Goal: Information Seeking & Learning: Learn about a topic

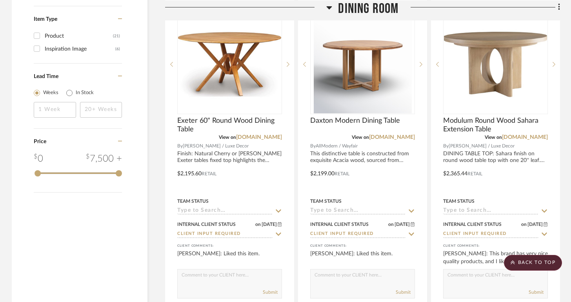
scroll to position [917, 0]
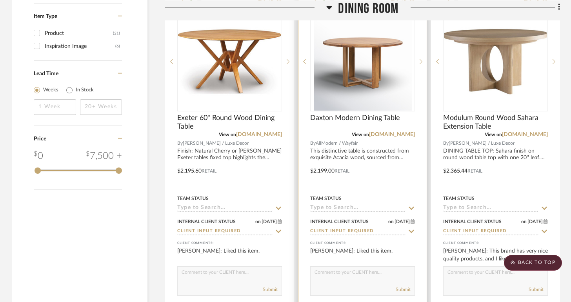
click at [377, 153] on div at bounding box center [363, 165] width 128 height 343
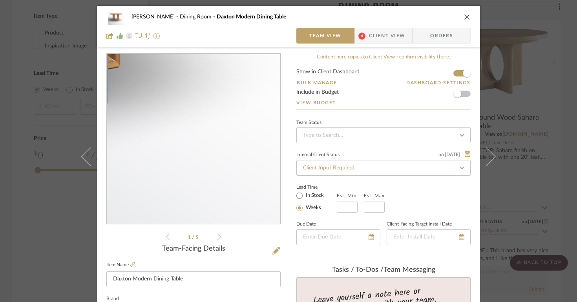
scroll to position [246, 0]
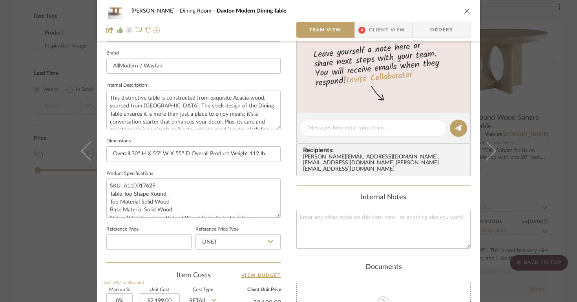
click at [464, 10] on icon "close" at bounding box center [467, 11] width 6 height 6
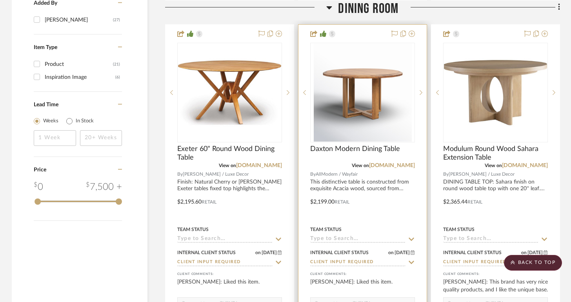
scroll to position [925, 0]
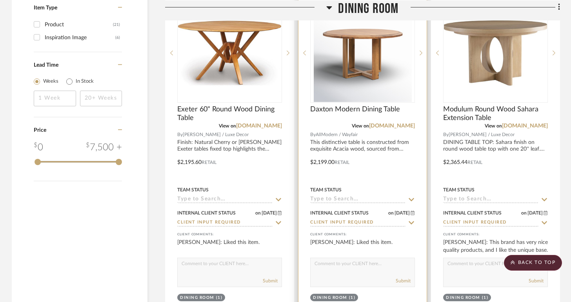
click at [355, 149] on div at bounding box center [363, 156] width 128 height 343
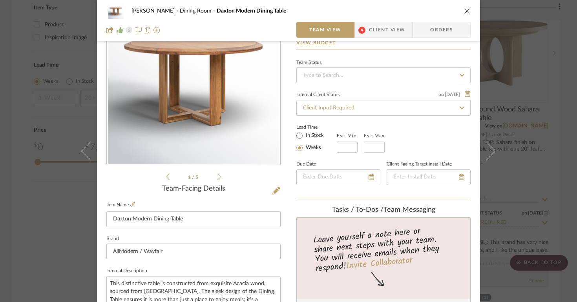
scroll to position [192, 0]
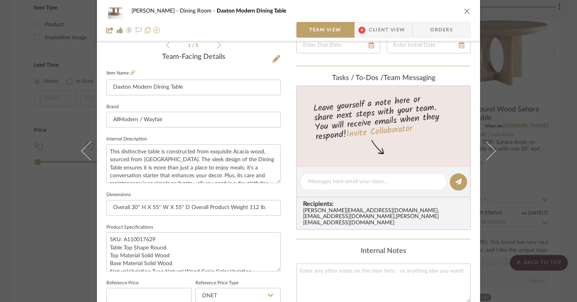
click at [463, 12] on button "close" at bounding box center [466, 10] width 7 height 7
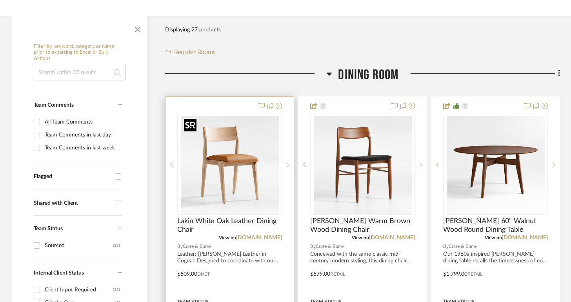
scroll to position [137, 0]
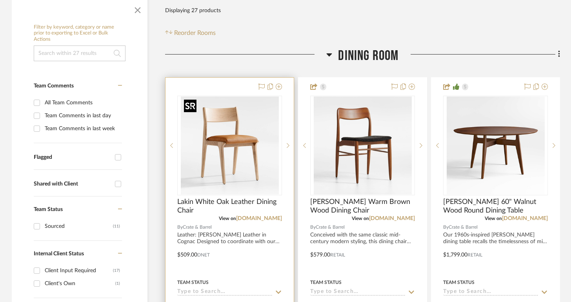
click at [238, 162] on img "0" at bounding box center [230, 145] width 98 height 98
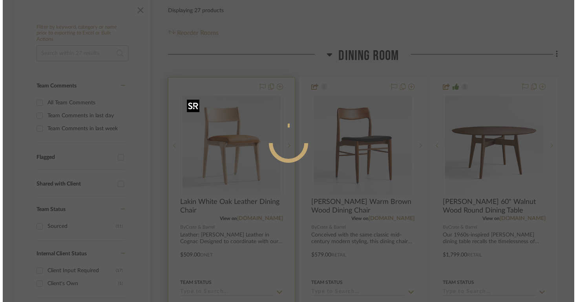
scroll to position [0, 0]
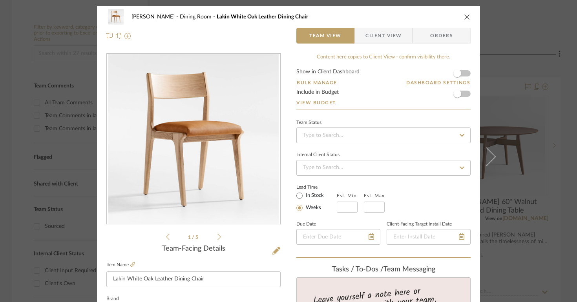
click at [464, 18] on icon "close" at bounding box center [467, 17] width 6 height 6
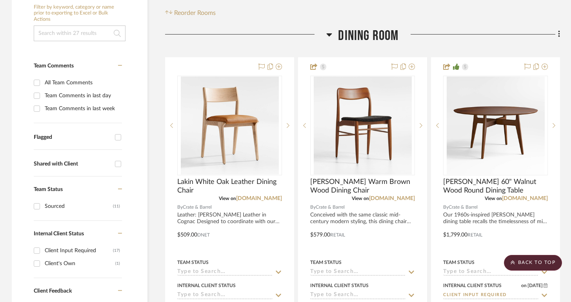
scroll to position [143, 0]
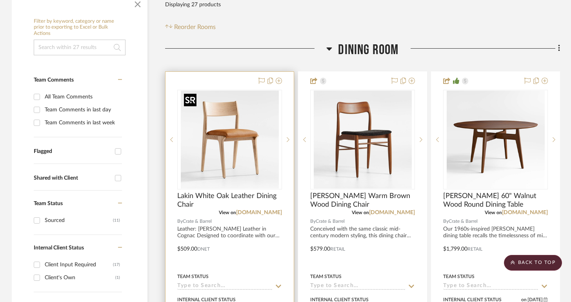
click at [254, 147] on img "0" at bounding box center [230, 140] width 98 height 98
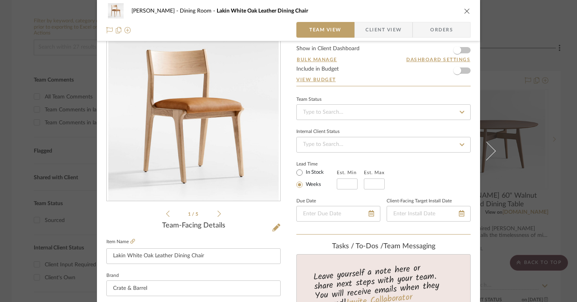
scroll to position [22, 0]
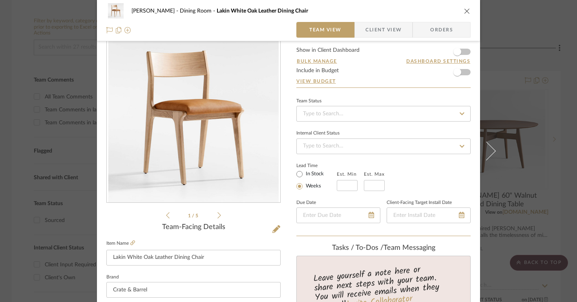
click at [459, 11] on div "[PERSON_NAME] Dining Room Lakin White Oak Leather Dining Chair" at bounding box center [288, 11] width 364 height 16
click at [460, 13] on div "[PERSON_NAME] Dining Room Lakin White Oak Leather Dining Chair" at bounding box center [288, 11] width 364 height 16
click at [464, 9] on icon "close" at bounding box center [467, 11] width 6 height 6
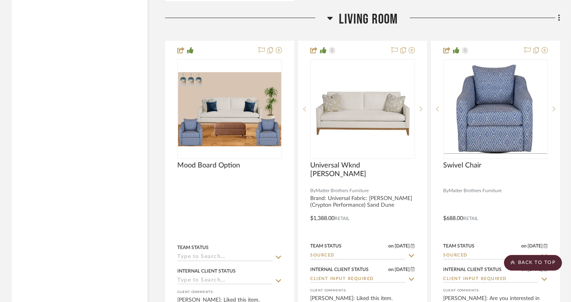
scroll to position [2745, 0]
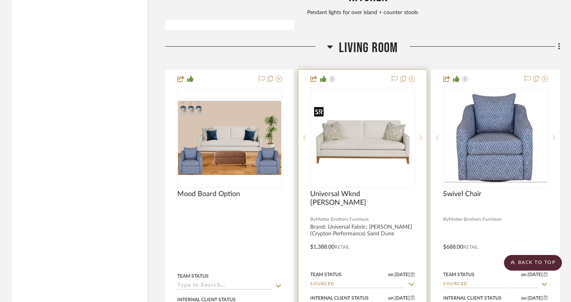
click at [348, 154] on img "0" at bounding box center [362, 138] width 103 height 60
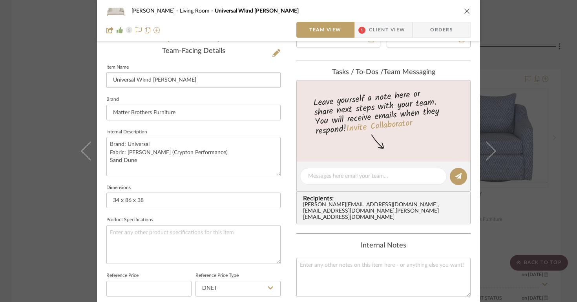
scroll to position [208, 0]
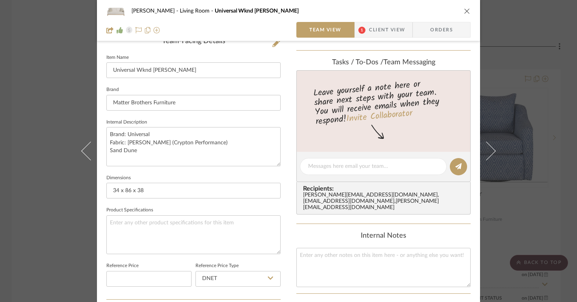
click at [465, 12] on icon "close" at bounding box center [467, 11] width 6 height 6
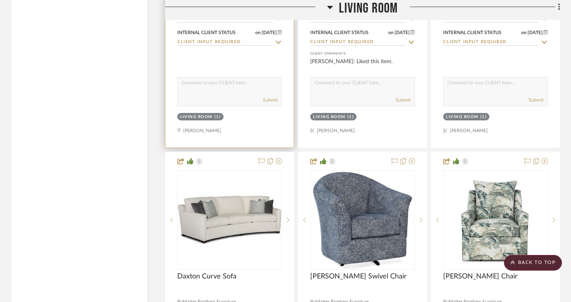
scroll to position [3364, 0]
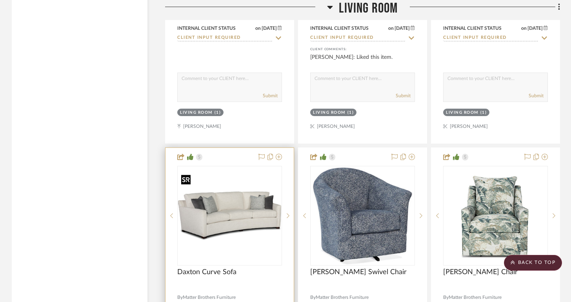
click at [247, 189] on img "0" at bounding box center [229, 216] width 103 height 78
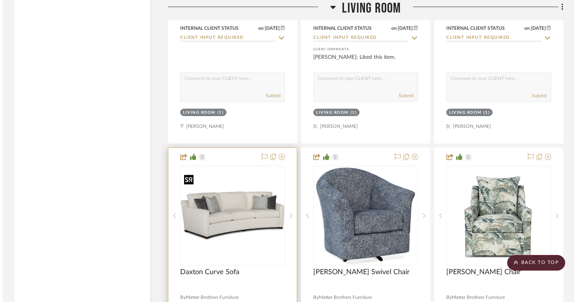
scroll to position [0, 0]
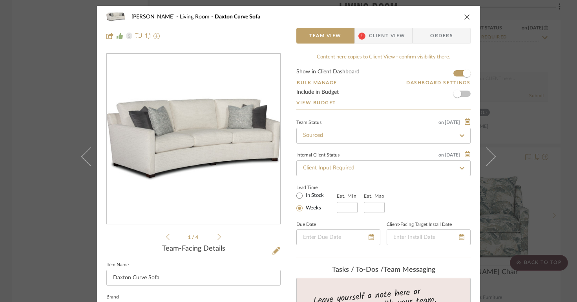
click at [218, 233] on ul "1 / 4" at bounding box center [193, 236] width 55 height 9
click at [217, 235] on icon at bounding box center [219, 236] width 4 height 7
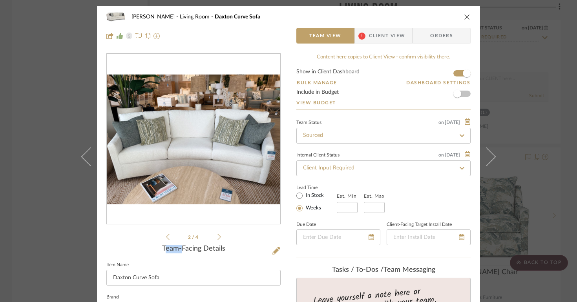
click at [217, 235] on icon at bounding box center [219, 236] width 4 height 7
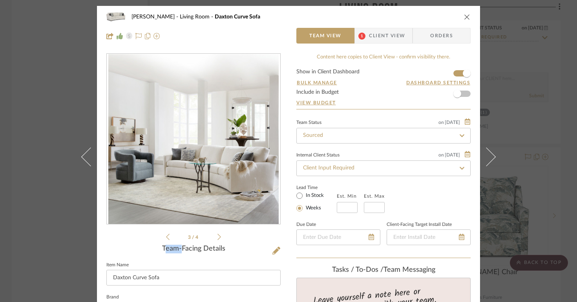
click at [466, 14] on icon "close" at bounding box center [467, 17] width 6 height 6
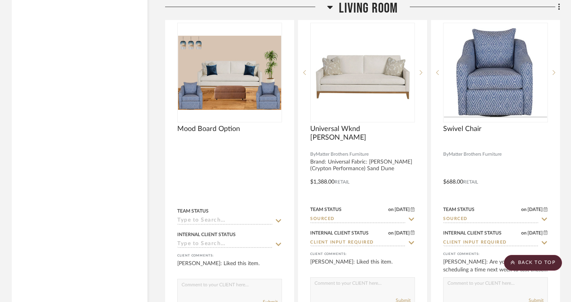
scroll to position [2773, 0]
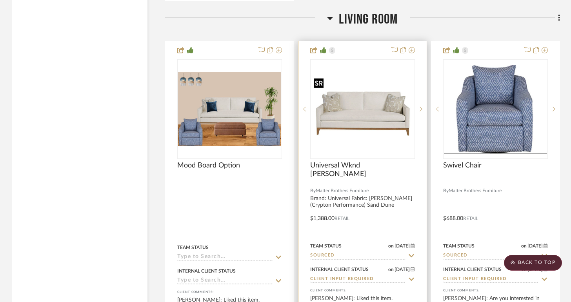
click at [361, 129] on img "0" at bounding box center [362, 109] width 103 height 60
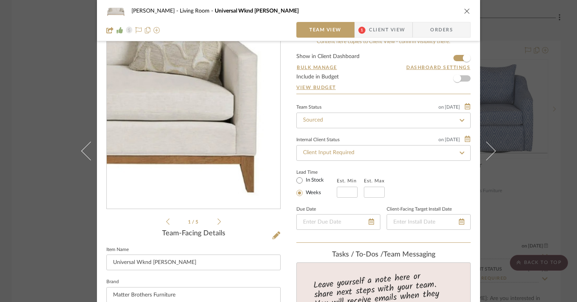
scroll to position [29, 0]
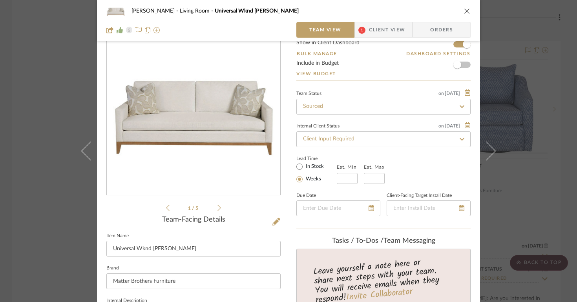
click at [464, 9] on icon "close" at bounding box center [467, 11] width 6 height 6
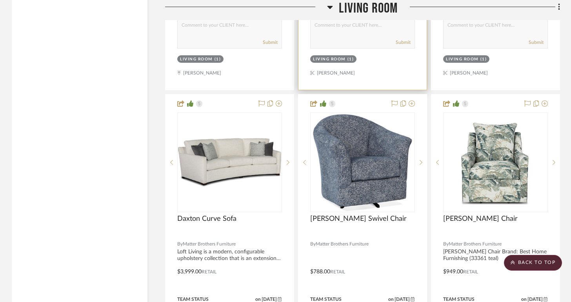
scroll to position [3455, 0]
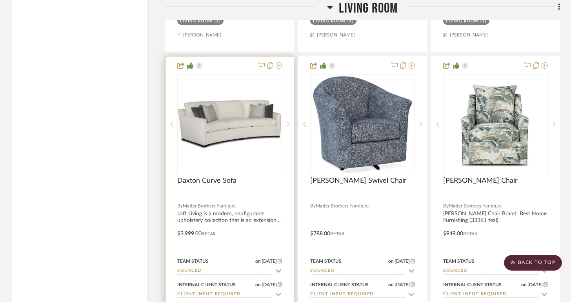
click at [244, 203] on div at bounding box center [230, 227] width 128 height 343
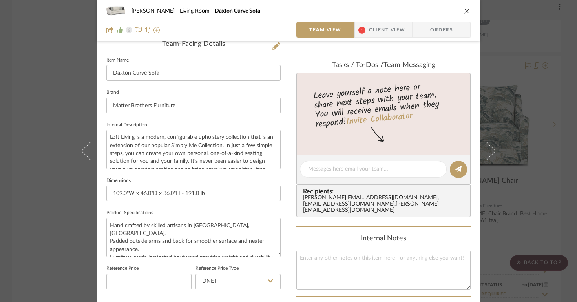
scroll to position [206, 0]
click at [463, 10] on button "close" at bounding box center [466, 10] width 7 height 7
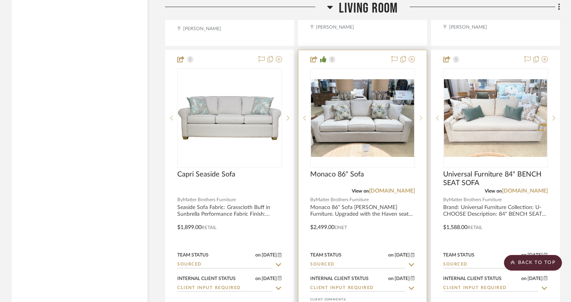
scroll to position [3127, 0]
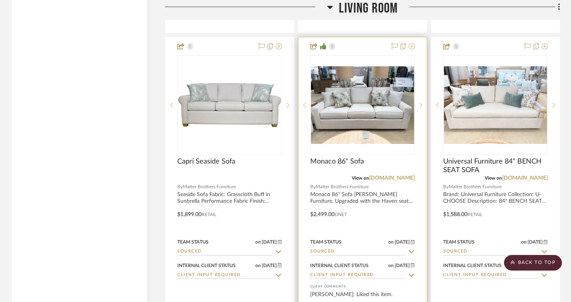
click at [349, 129] on img "0" at bounding box center [362, 105] width 103 height 78
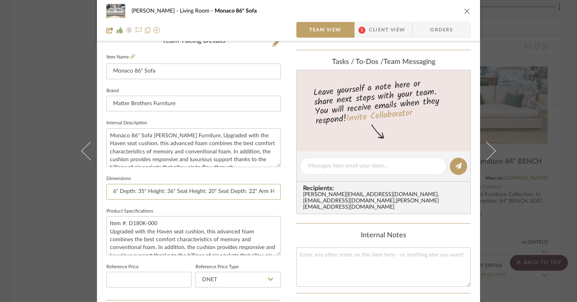
scroll to position [0, 83]
drag, startPoint x: 229, startPoint y: 192, endPoint x: 279, endPoint y: 189, distance: 49.9
click at [279, 189] on div "[PERSON_NAME] Living Room [GEOGRAPHIC_DATA] 86" Sofa Team View 1 Client View Or…" at bounding box center [288, 160] width 383 height 725
click at [225, 200] on sr-form-field "Dimensions Length: 86" Depth: 35" Height: 36" Seat Height: 20" Seat Depth: 22" …" at bounding box center [193, 189] width 174 height 33
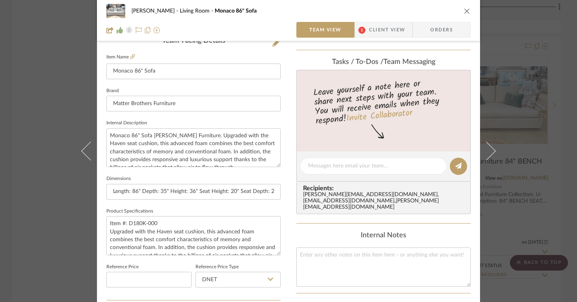
click at [467, 9] on button "close" at bounding box center [466, 10] width 7 height 7
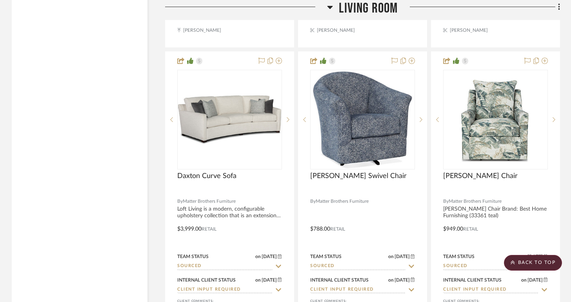
scroll to position [3472, 0]
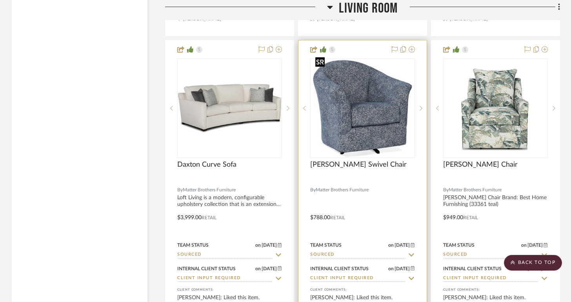
click at [386, 90] on img "0" at bounding box center [362, 108] width 101 height 98
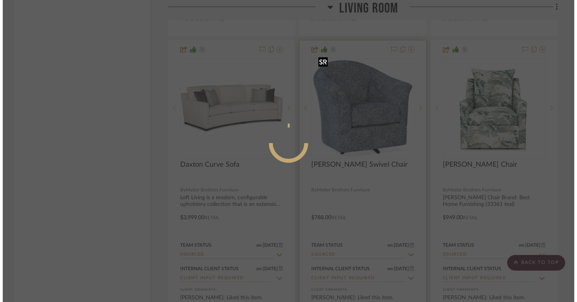
scroll to position [0, 0]
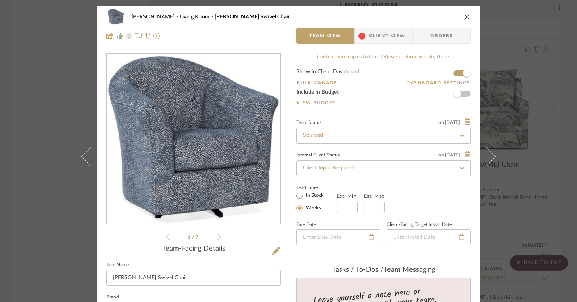
click at [464, 16] on icon "close" at bounding box center [467, 17] width 6 height 6
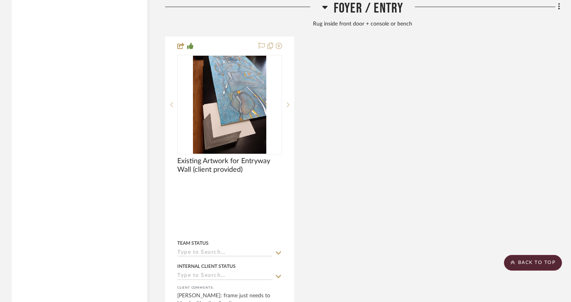
scroll to position [1648, 0]
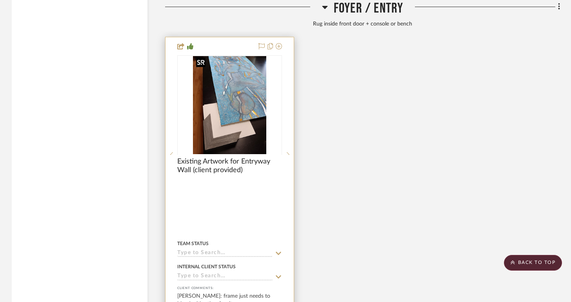
click at [258, 124] on div at bounding box center [229, 154] width 105 height 198
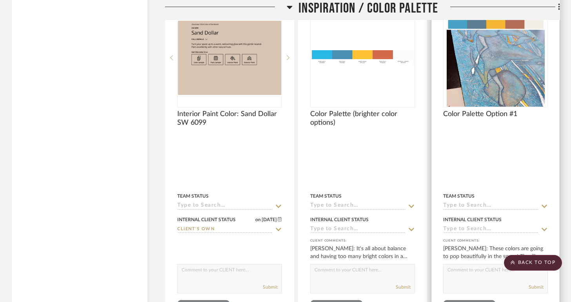
scroll to position [3839, 0]
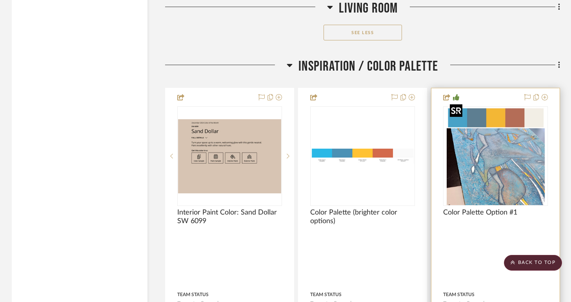
click at [499, 153] on img "0" at bounding box center [496, 156] width 98 height 98
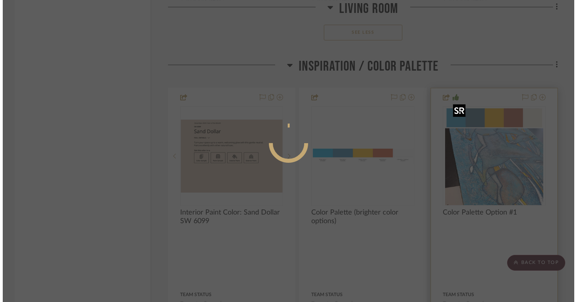
scroll to position [0, 0]
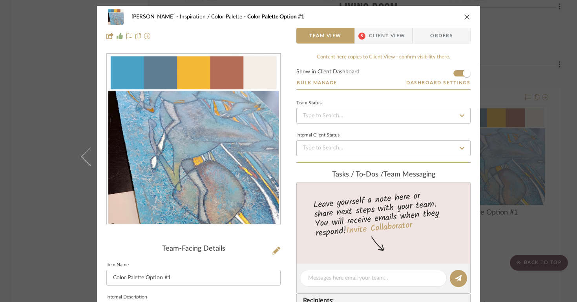
click at [464, 15] on icon "close" at bounding box center [467, 17] width 6 height 6
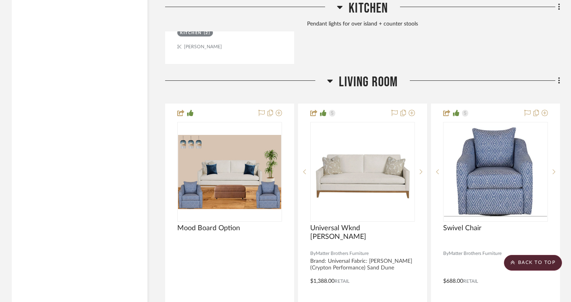
scroll to position [2724, 0]
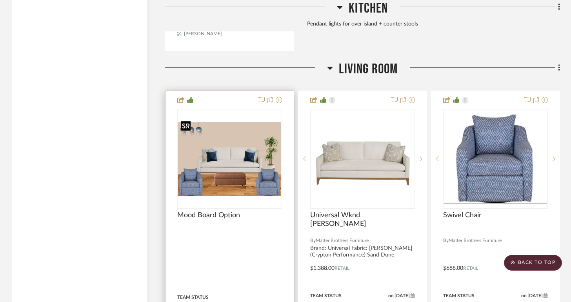
click at [0, 0] on img at bounding box center [0, 0] width 0 height 0
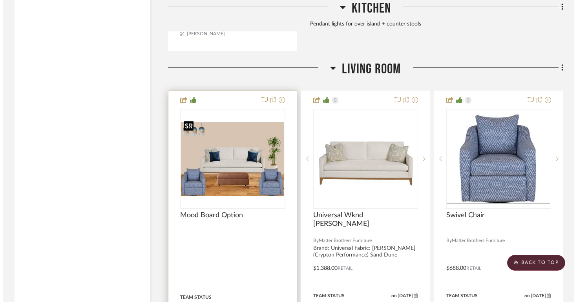
scroll to position [0, 0]
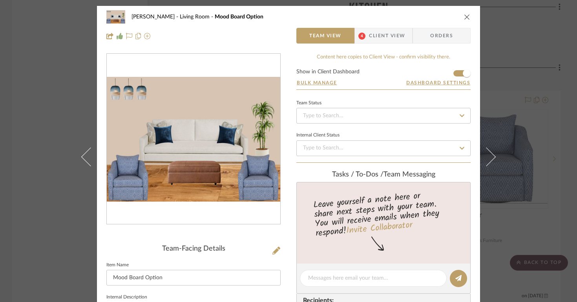
click at [464, 20] on icon "close" at bounding box center [467, 17] width 6 height 6
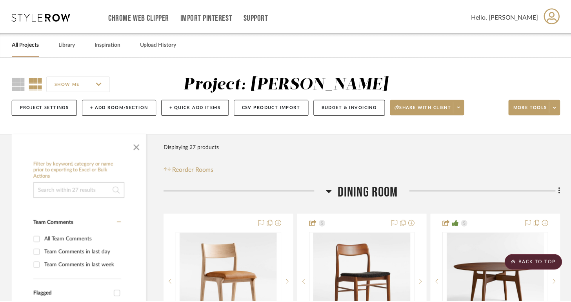
scroll to position [2724, 0]
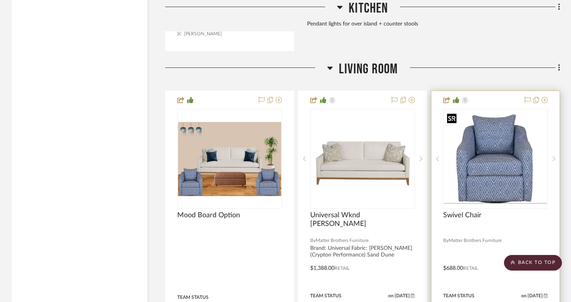
click at [498, 131] on img "0" at bounding box center [495, 159] width 103 height 89
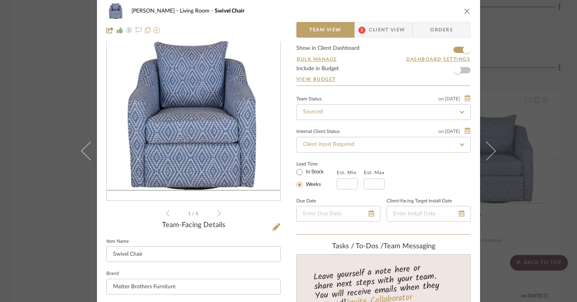
scroll to position [0, 0]
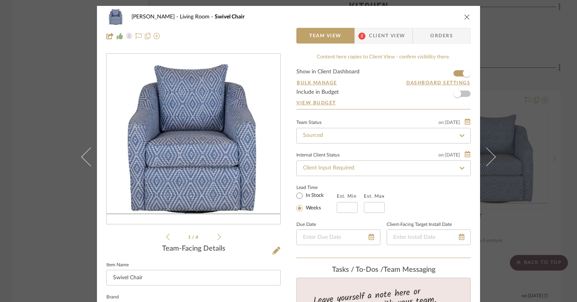
click at [460, 14] on div "[PERSON_NAME] Living Room Swivel Chair" at bounding box center [288, 17] width 364 height 16
click at [464, 16] on icon "close" at bounding box center [467, 17] width 6 height 6
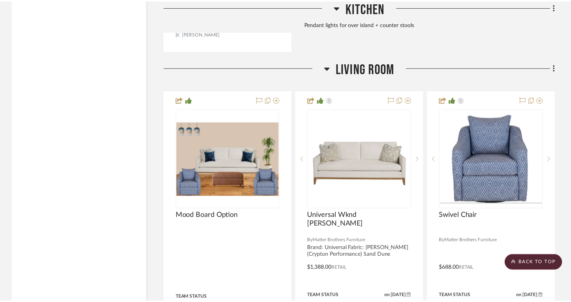
scroll to position [2724, 0]
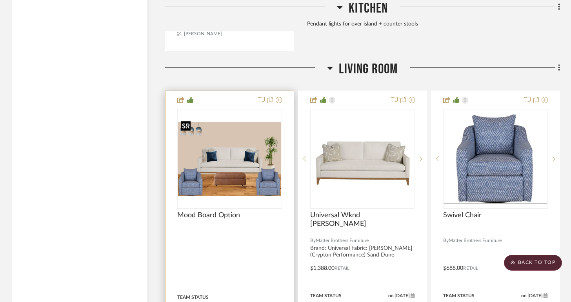
click at [243, 162] on img "0" at bounding box center [229, 159] width 103 height 74
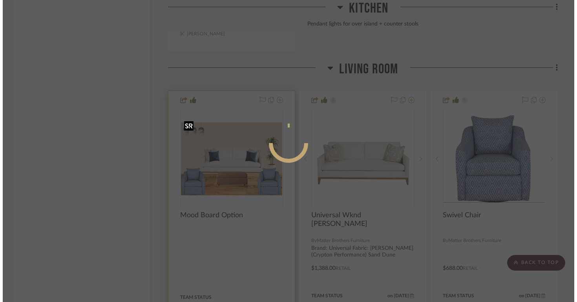
scroll to position [0, 0]
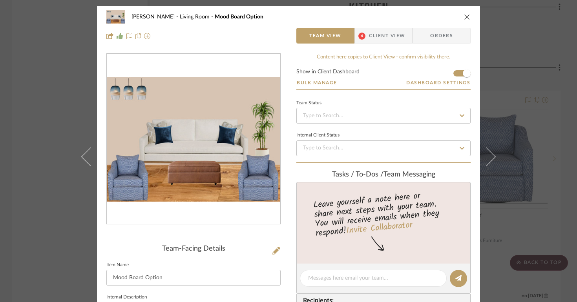
click at [464, 14] on icon "close" at bounding box center [467, 17] width 6 height 6
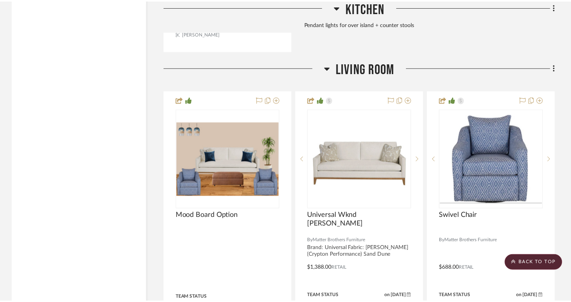
scroll to position [2724, 0]
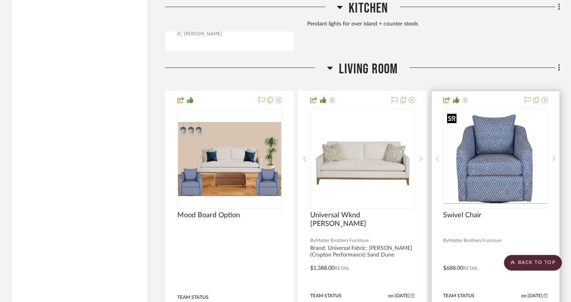
click at [492, 169] on img "0" at bounding box center [495, 159] width 103 height 89
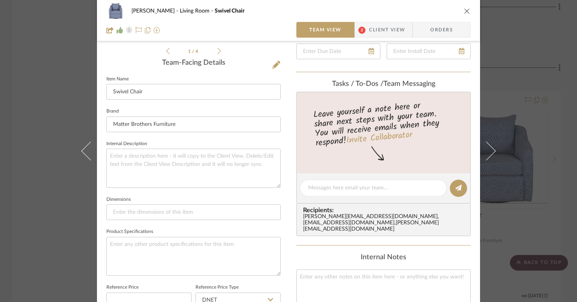
scroll to position [297, 0]
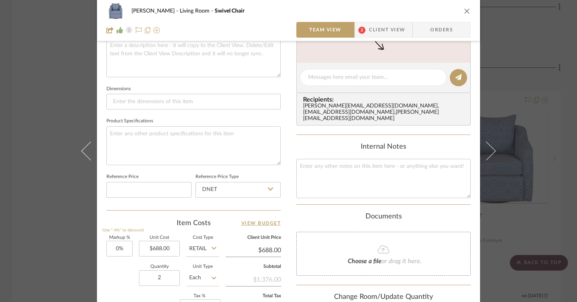
click at [464, 13] on icon "close" at bounding box center [467, 11] width 6 height 6
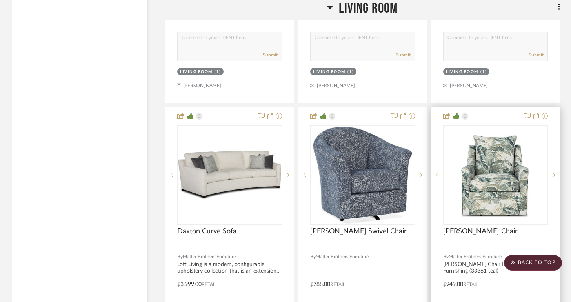
scroll to position [3445, 0]
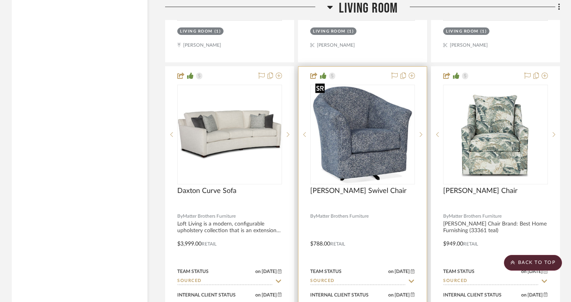
click at [382, 119] on img "0" at bounding box center [362, 135] width 101 height 98
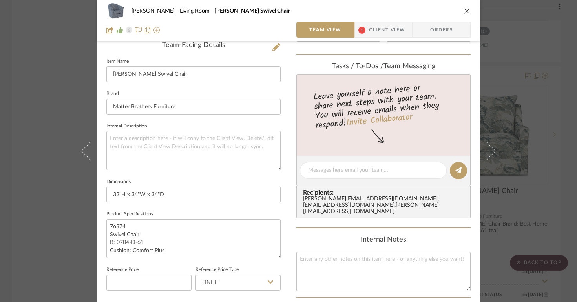
scroll to position [211, 0]
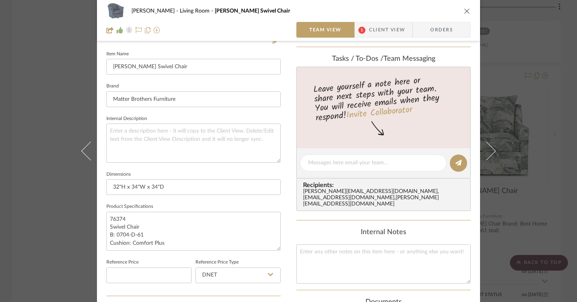
click at [464, 10] on icon "close" at bounding box center [467, 11] width 6 height 6
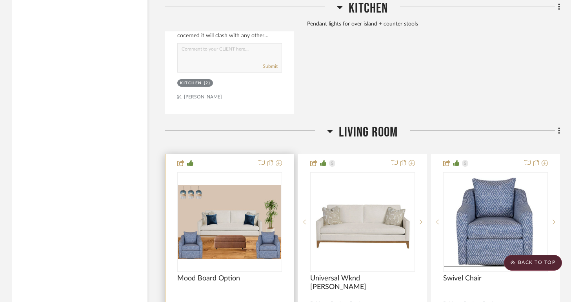
scroll to position [2697, 0]
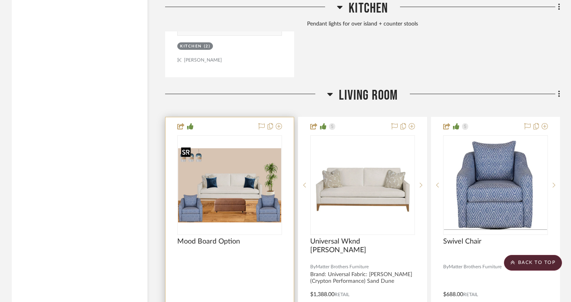
click at [254, 187] on img "0" at bounding box center [229, 185] width 103 height 74
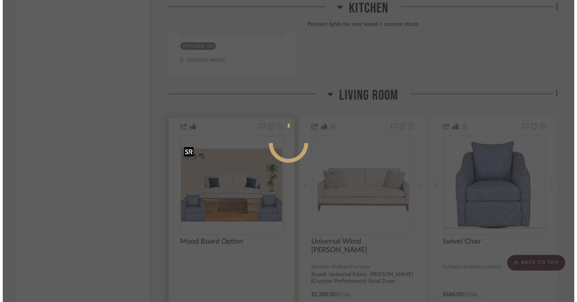
scroll to position [0, 0]
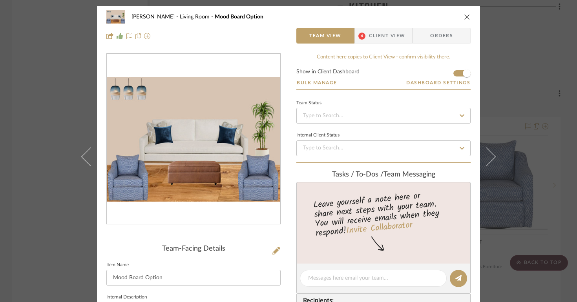
click at [465, 16] on icon "close" at bounding box center [467, 17] width 6 height 6
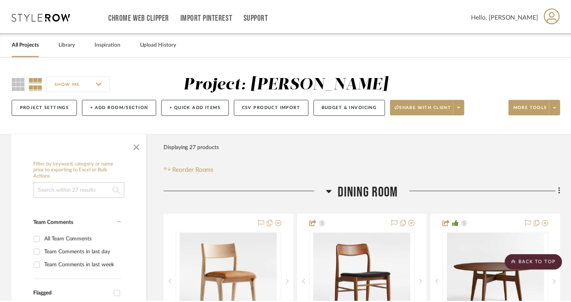
scroll to position [2697, 0]
